Goal: Information Seeking & Learning: Check status

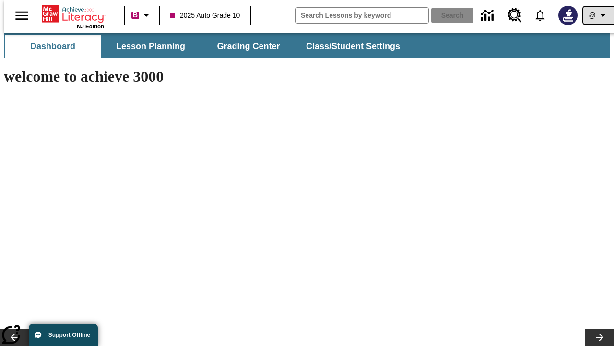
click at [598, 15] on icon "Profile/Settings" at bounding box center [604, 16] width 12 height 12
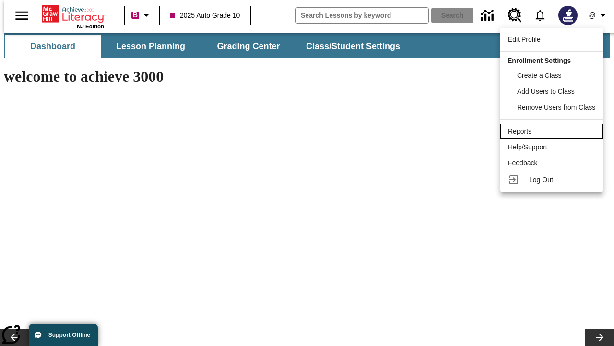
click at [553, 131] on div "Reports" at bounding box center [551, 131] width 87 height 10
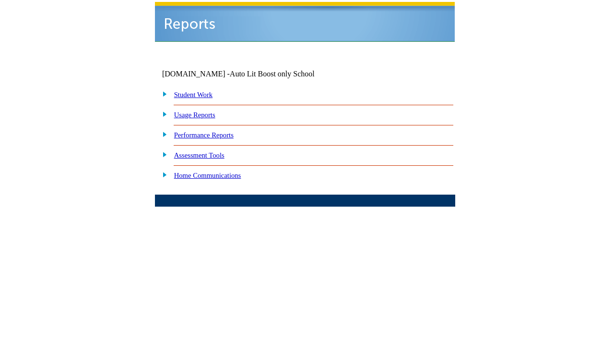
click at [214, 131] on link "Performance Reports" at bounding box center [204, 135] width 60 height 8
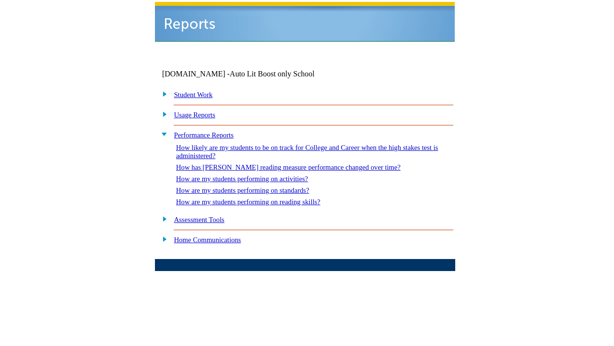
click at [252, 186] on link "How are my students performing on standards?" at bounding box center [242, 190] width 133 height 8
